Goal: Transaction & Acquisition: Subscribe to service/newsletter

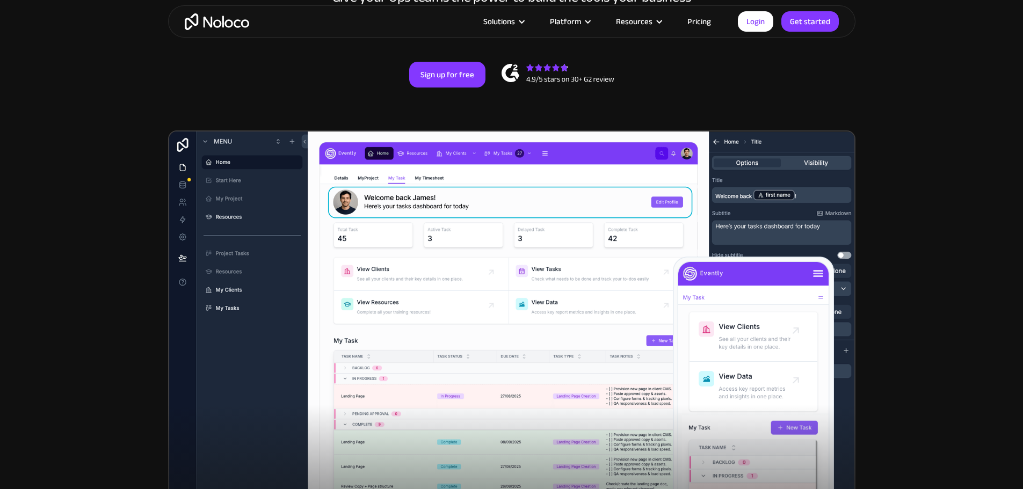
scroll to position [215, 0]
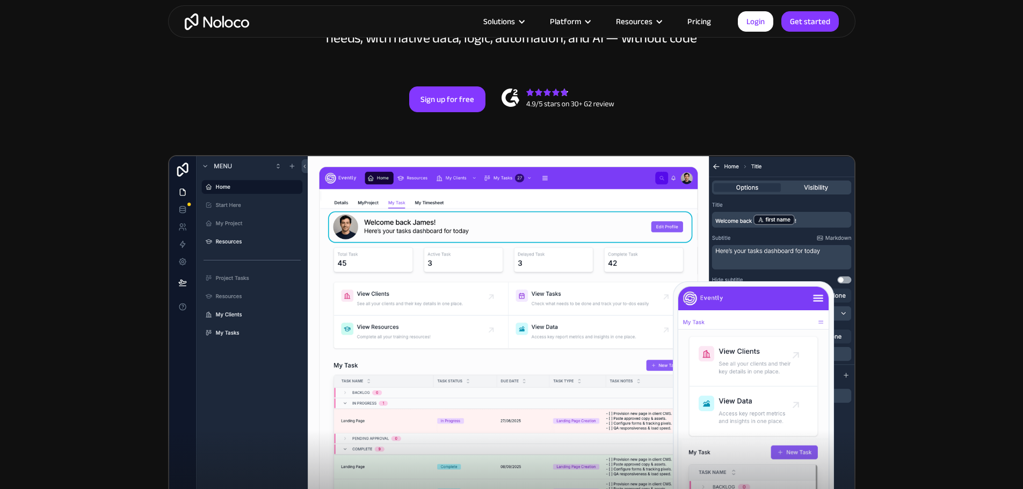
click at [705, 24] on link "Pricing" at bounding box center [699, 22] width 50 height 14
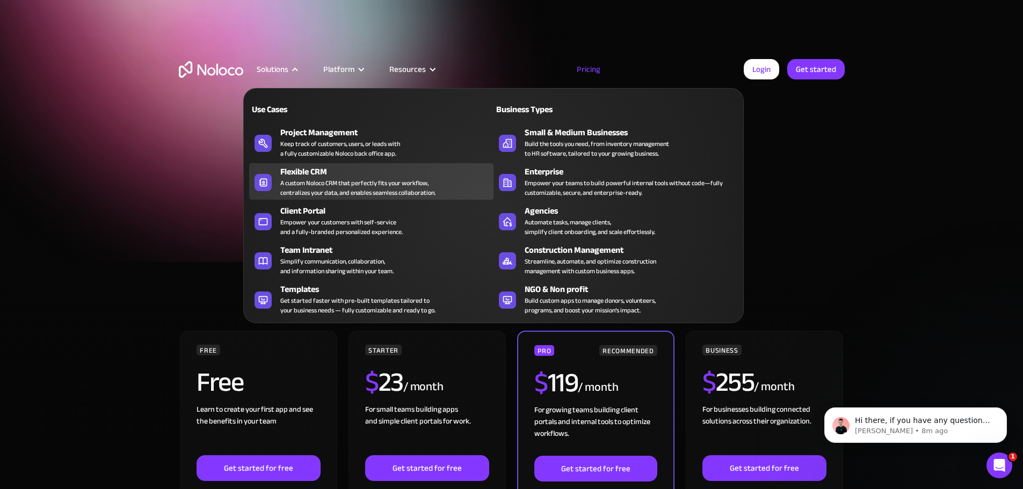
click at [346, 187] on div "A custom Noloco CRM that perfectly fits your workflow, centralizes your data, a…" at bounding box center [357, 187] width 155 height 19
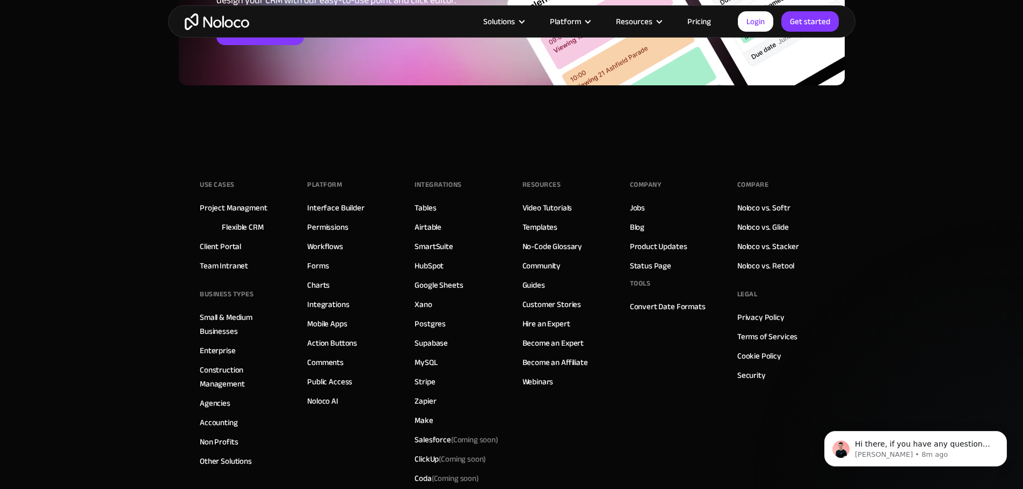
scroll to position [4726, 0]
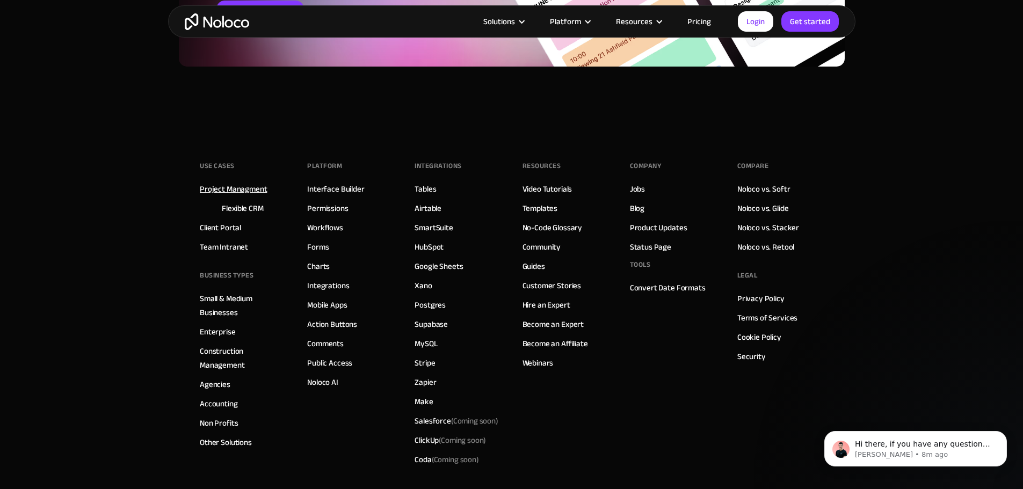
click at [258, 189] on link "Project Managment" at bounding box center [233, 189] width 67 height 14
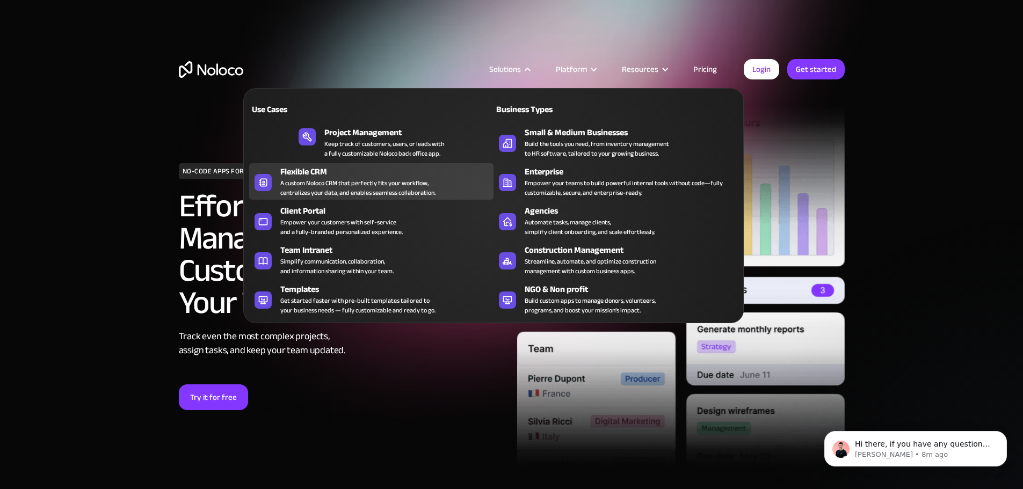
click at [331, 189] on div "A custom Noloco CRM that perfectly fits your workflow, centralizes your data, a…" at bounding box center [357, 187] width 155 height 19
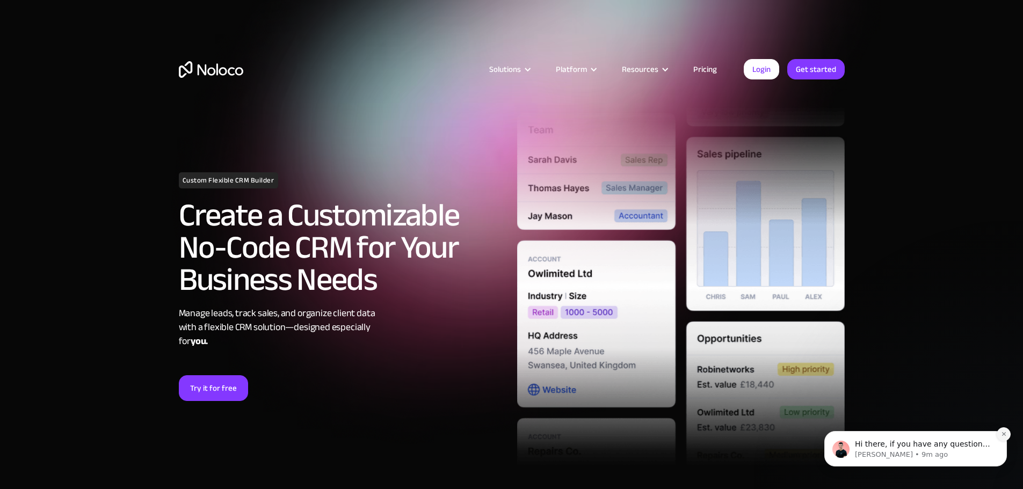
click at [1001, 433] on icon "Dismiss notification" at bounding box center [1004, 434] width 6 height 6
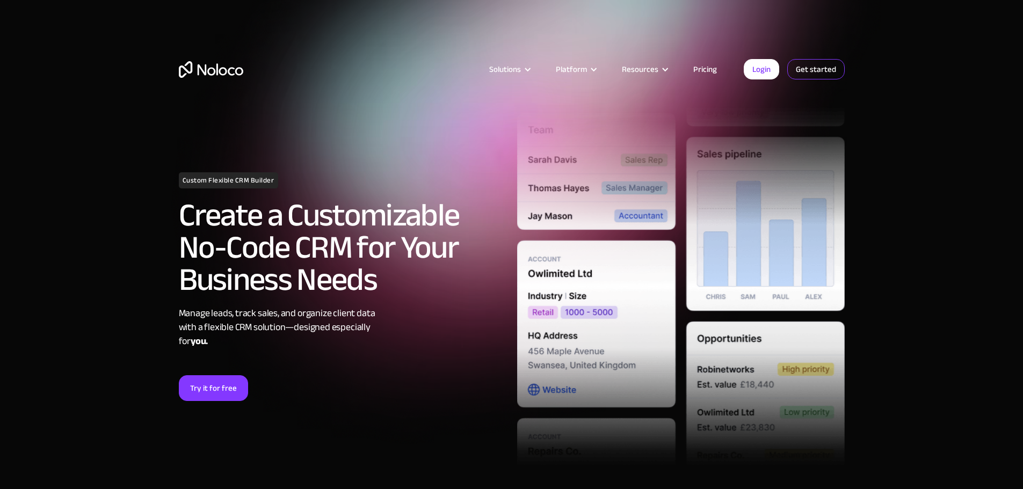
click at [824, 70] on link "Get started" at bounding box center [815, 69] width 57 height 20
click at [716, 65] on link "Pricing" at bounding box center [705, 69] width 50 height 14
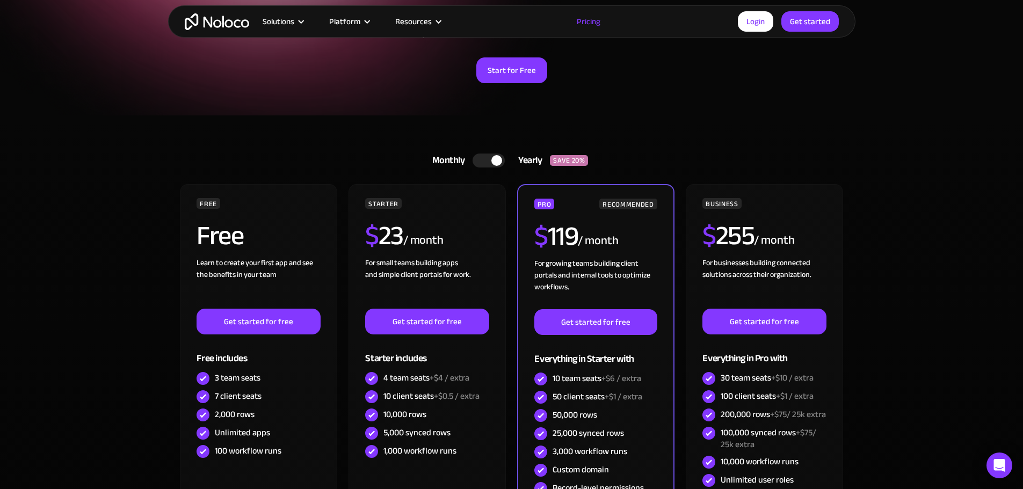
scroll to position [161, 0]
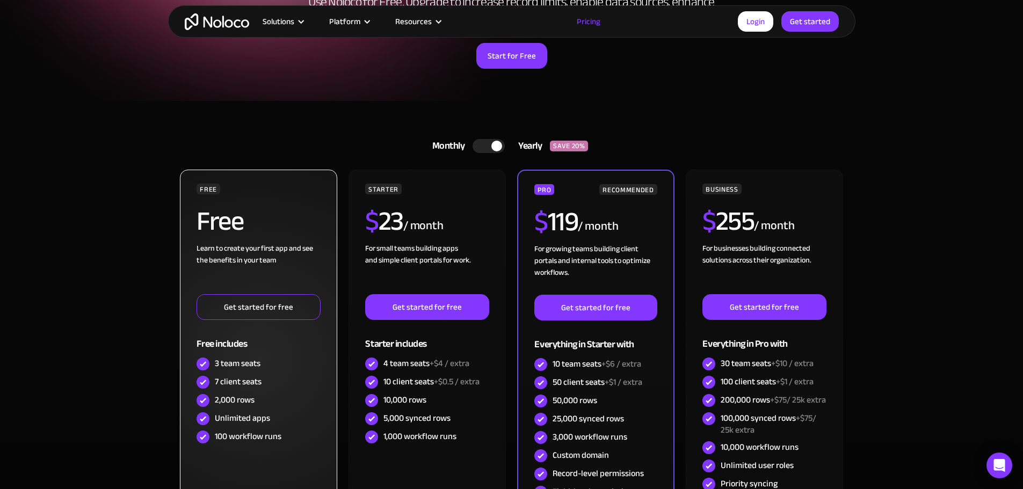
click at [252, 315] on link "Get started for free" at bounding box center [259, 307] width 124 height 26
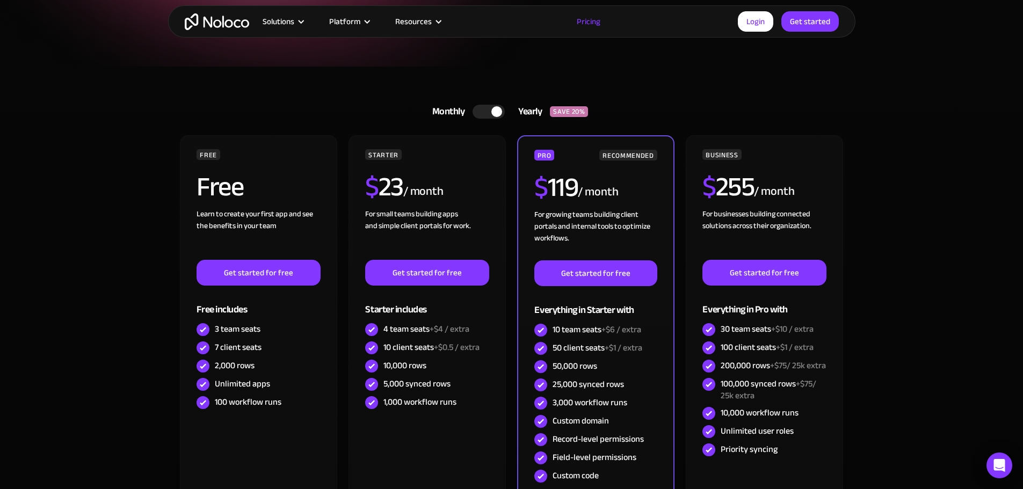
scroll to position [215, 0]
